Goal: Navigation & Orientation: Find specific page/section

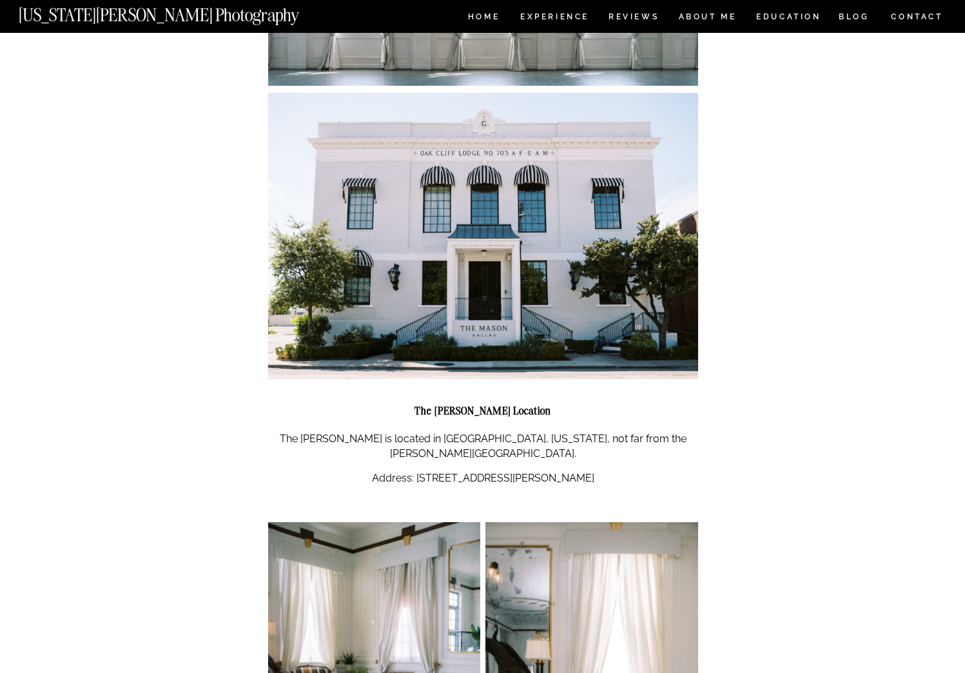
scroll to position [967, 0]
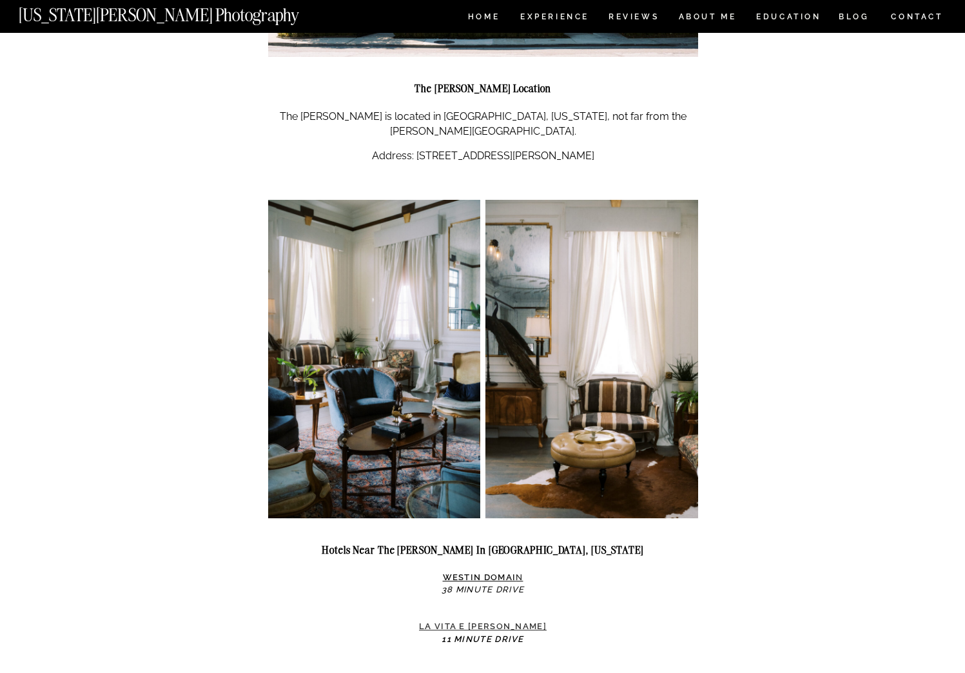
click at [496, 621] on strong "La Vita e Bella" at bounding box center [483, 626] width 128 height 10
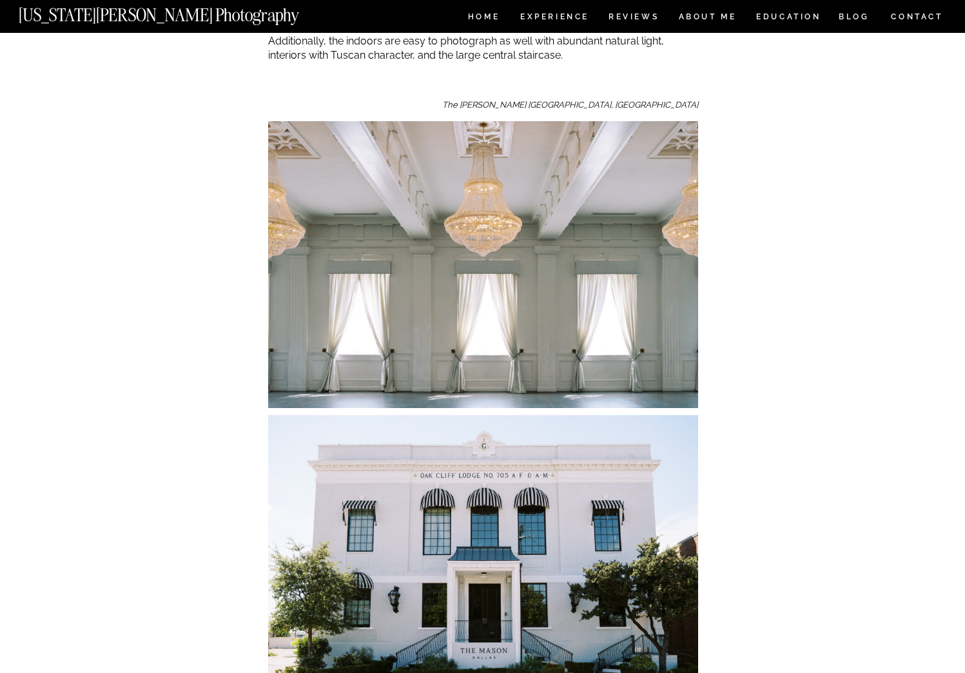
scroll to position [0, 0]
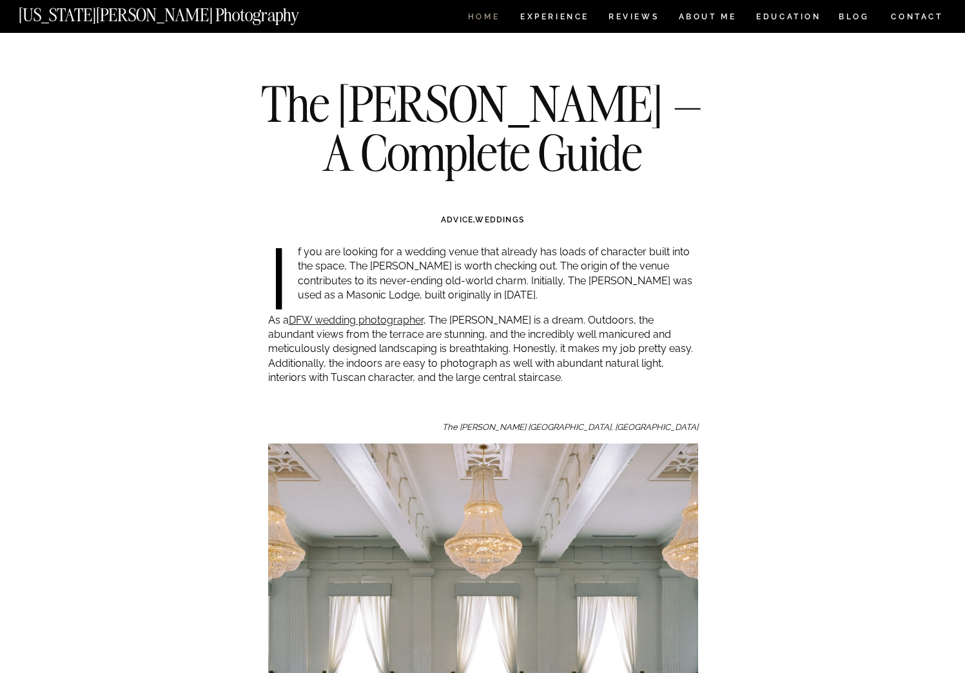
click at [492, 22] on nav "HOME" at bounding box center [483, 18] width 37 height 11
click at [555, 23] on nav "Experience" at bounding box center [554, 18] width 68 height 11
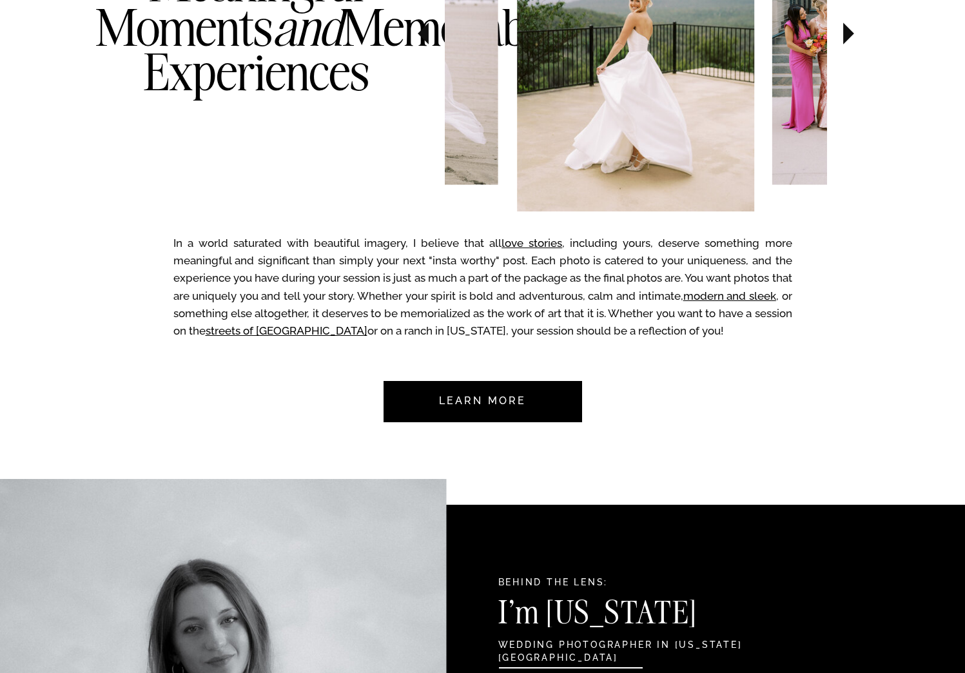
scroll to position [580, 0]
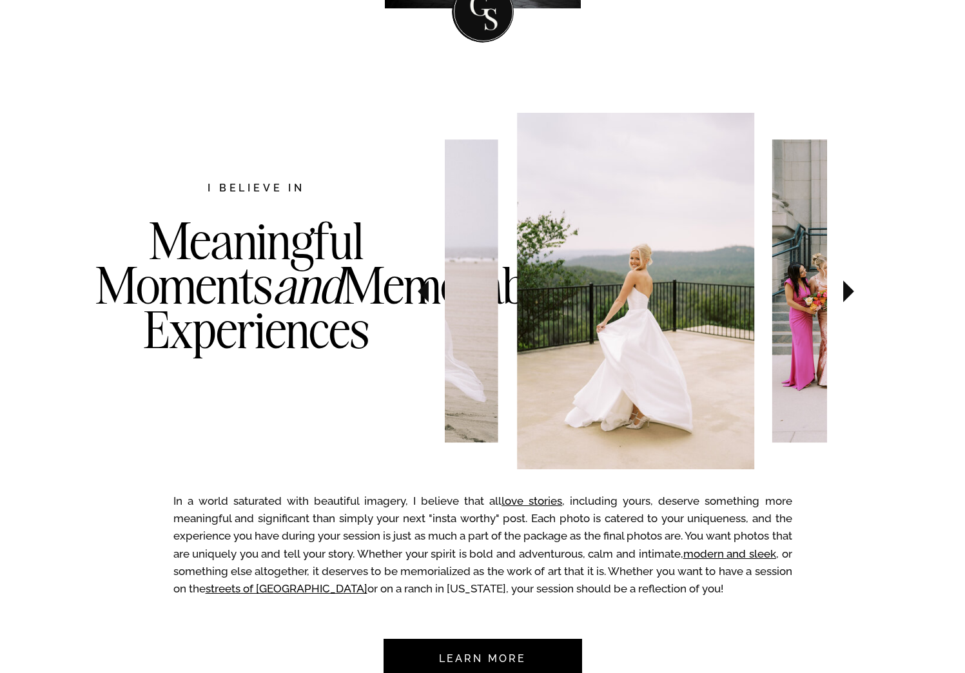
click at [839, 295] on icon at bounding box center [848, 291] width 43 height 45
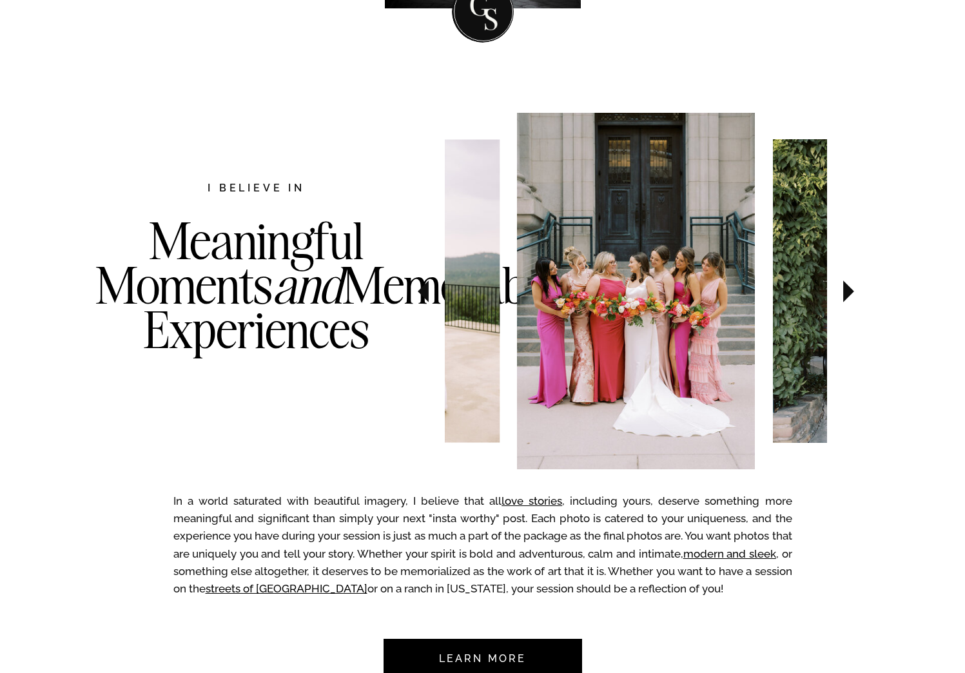
click at [839, 295] on icon at bounding box center [848, 291] width 43 height 45
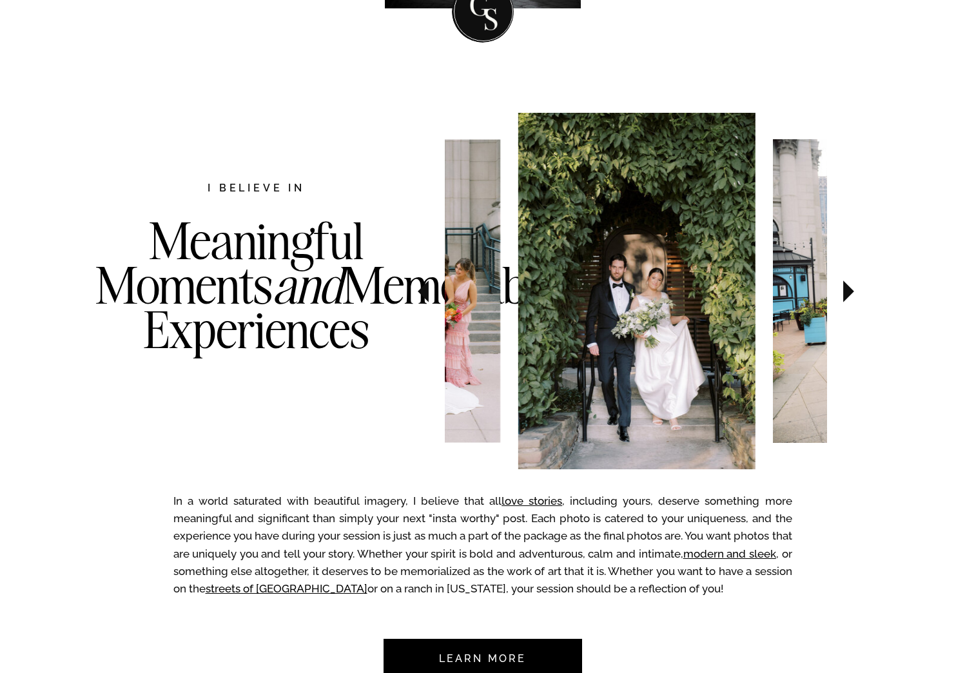
click at [839, 295] on icon at bounding box center [848, 291] width 43 height 45
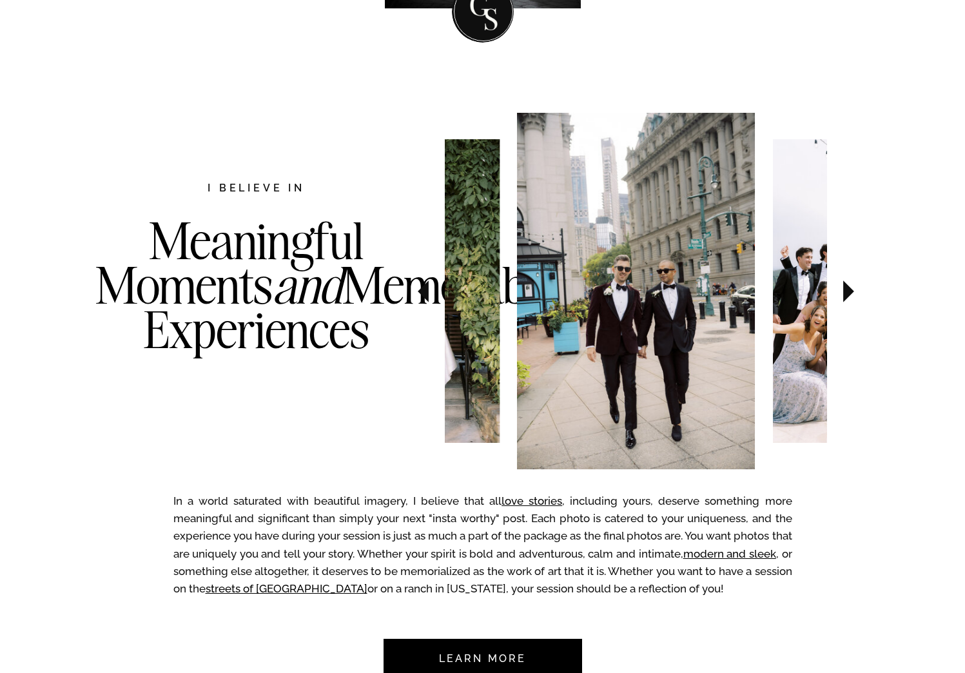
click at [839, 295] on icon at bounding box center [848, 291] width 43 height 45
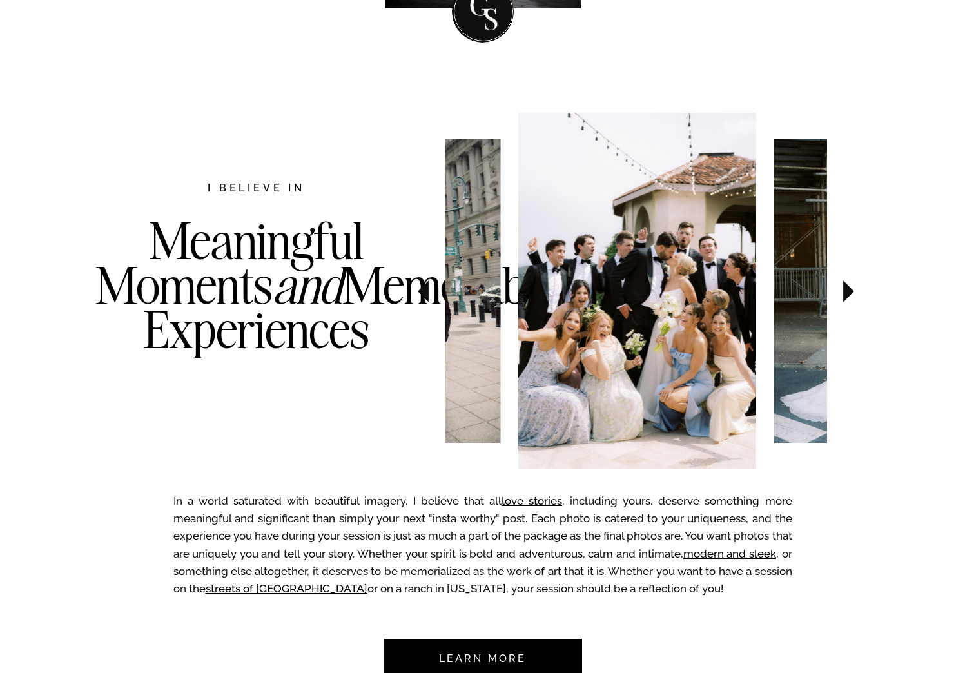
click at [839, 295] on icon at bounding box center [848, 291] width 43 height 45
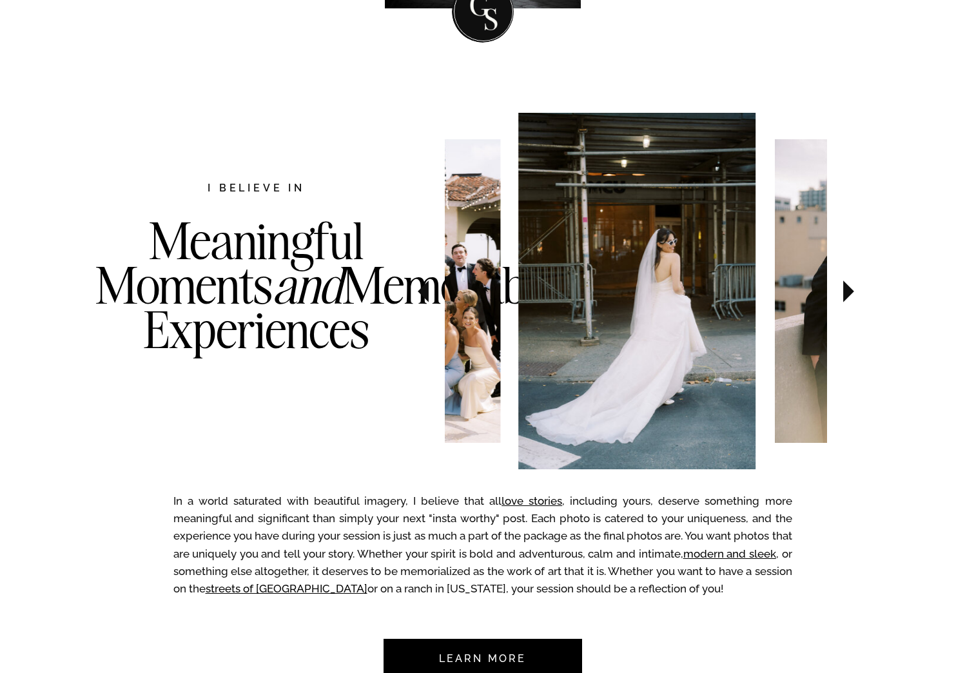
click at [839, 295] on icon at bounding box center [848, 291] width 43 height 45
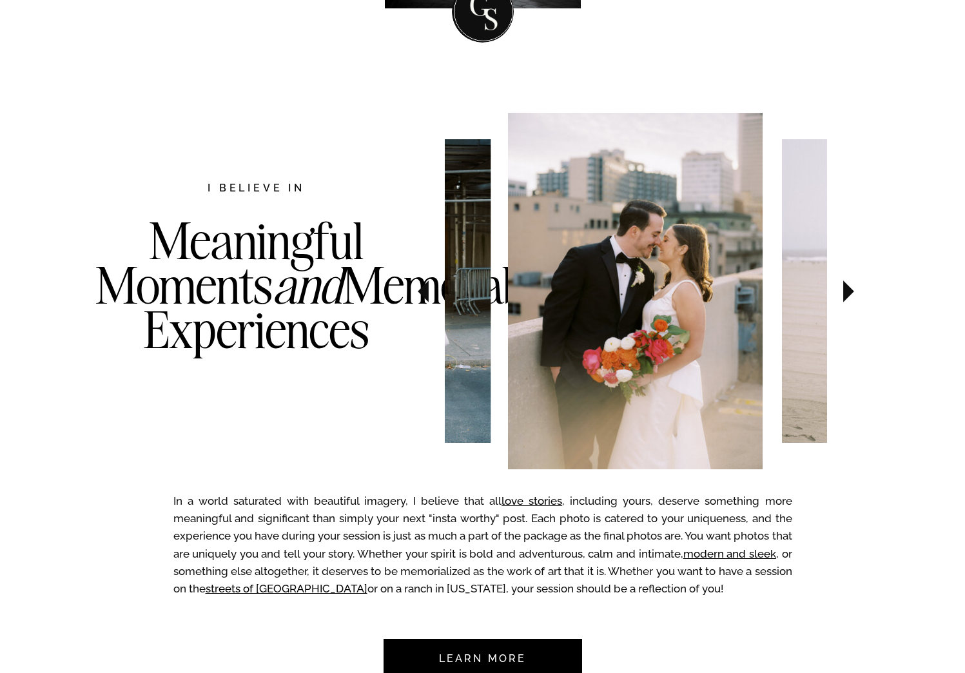
click at [839, 295] on icon at bounding box center [848, 291] width 43 height 45
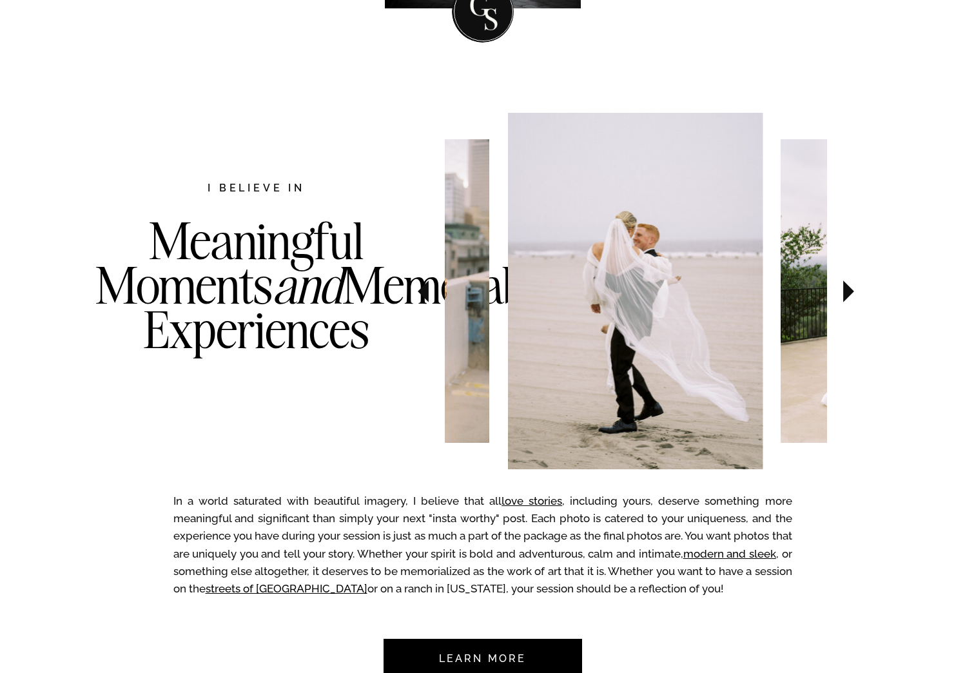
click at [839, 295] on icon at bounding box center [848, 291] width 43 height 45
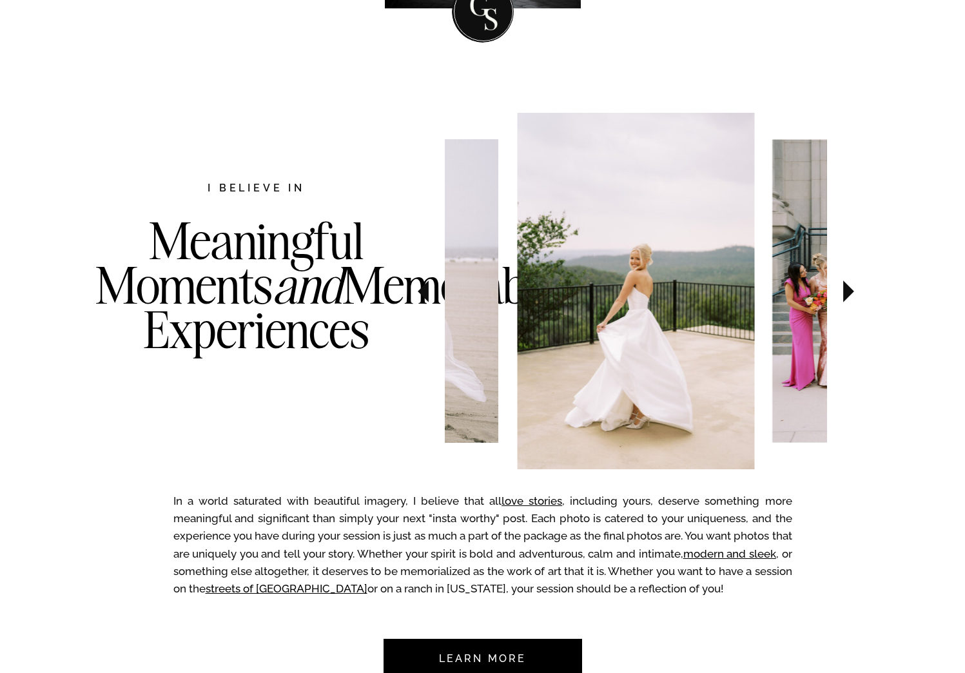
click at [839, 295] on icon at bounding box center [848, 291] width 43 height 45
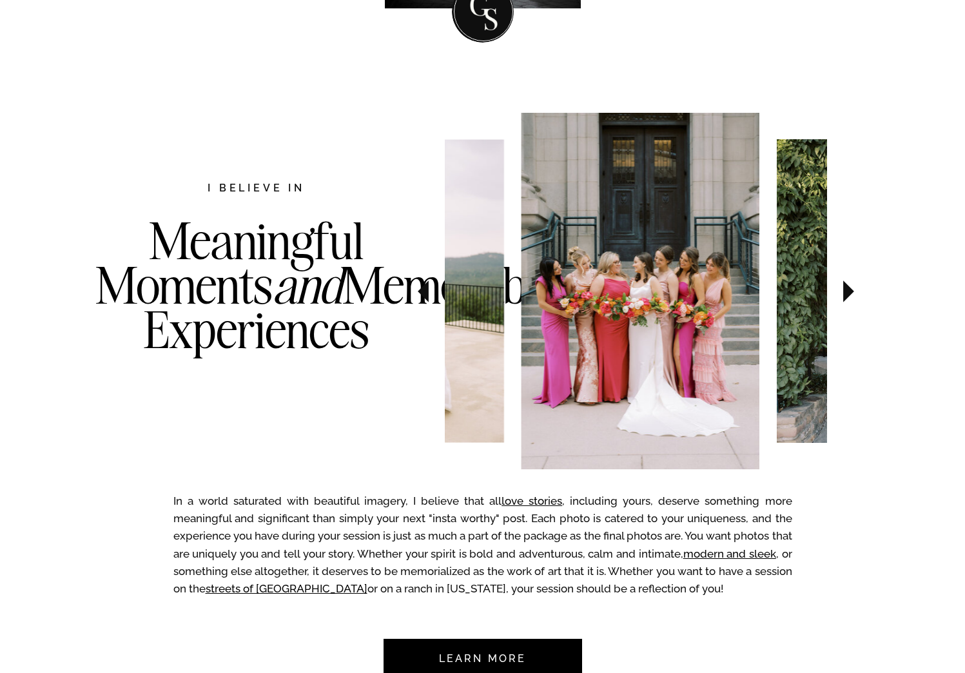
click at [839, 295] on icon at bounding box center [848, 291] width 43 height 45
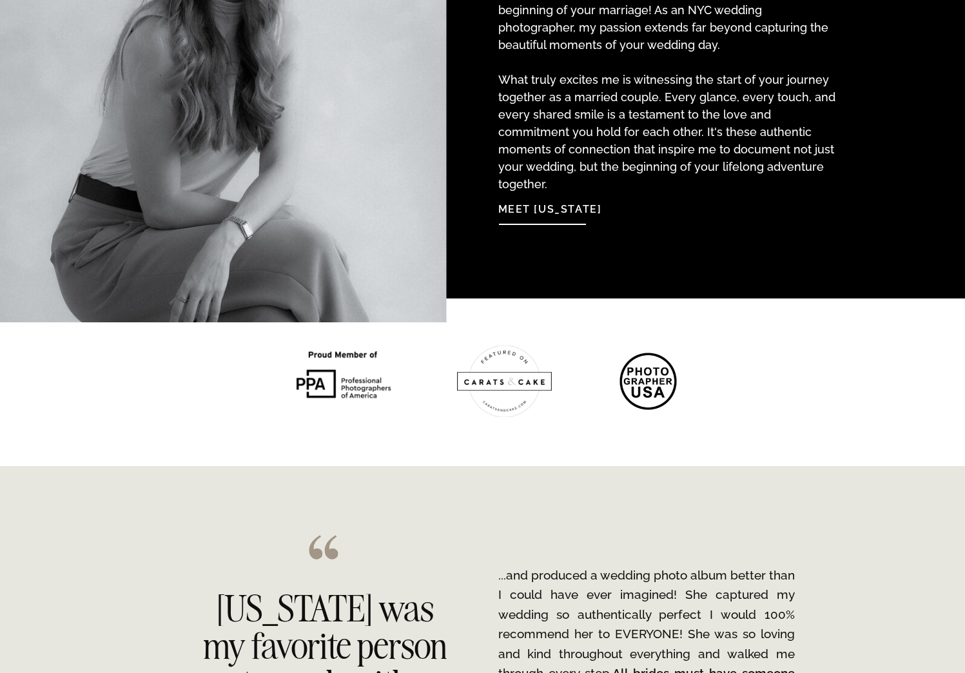
scroll to position [1289, 0]
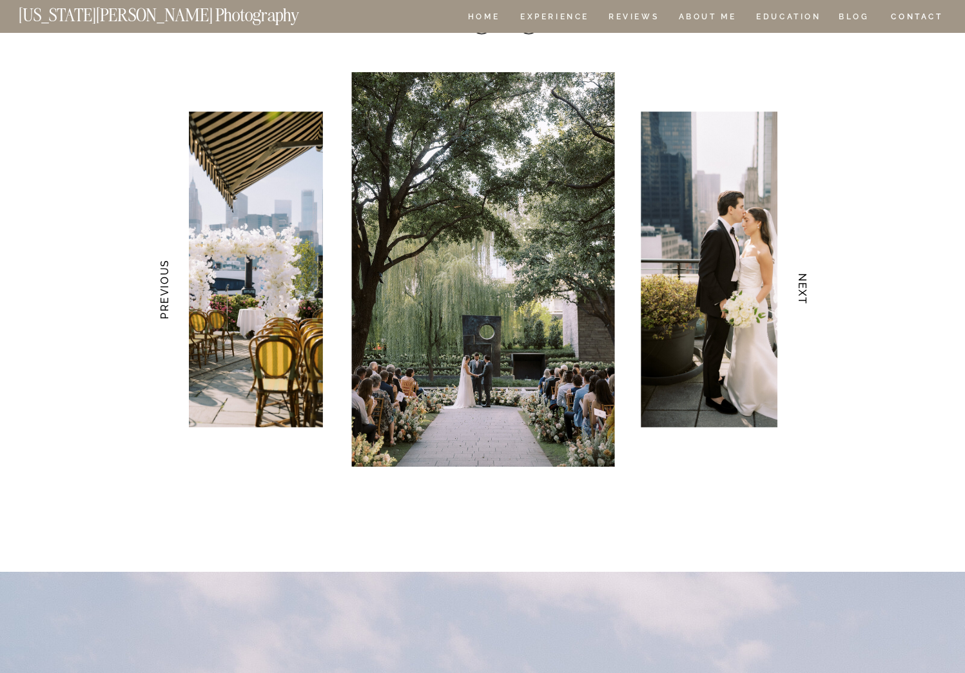
scroll to position [2642, 0]
